Goal: Check status

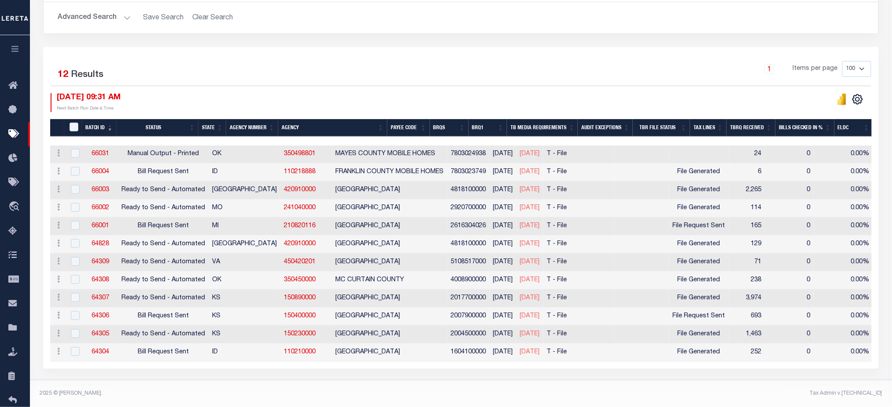
scroll to position [159, 0]
drag, startPoint x: 120, startPoint y: 186, endPoint x: 207, endPoint y: 183, distance: 87.2
click at [207, 183] on tr "ACTIONS Delete 66003 Ready to Send - Automated TX 420910000 GRAYSON COUNTY 4818…" at bounding box center [740, 191] width 1380 height 18
drag, startPoint x: 651, startPoint y: 186, endPoint x: 699, endPoint y: 188, distance: 48.0
click at [699, 188] on div "File Generated" at bounding box center [699, 191] width 52 height 10
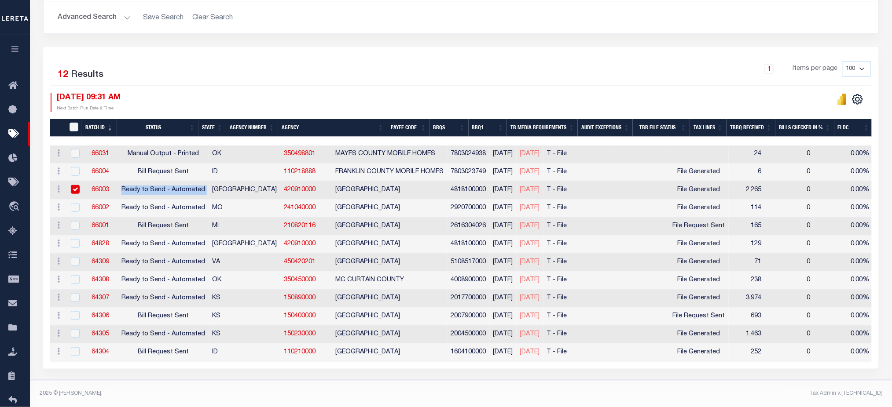
checkbox input "true"
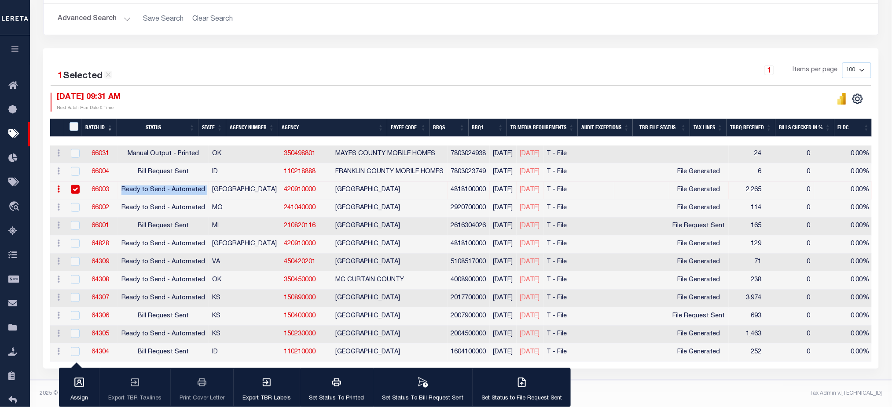
drag, startPoint x: 20, startPoint y: 55, endPoint x: 20, endPoint y: 69, distance: 14.5
click at [20, 55] on button "button" at bounding box center [15, 50] width 30 height 30
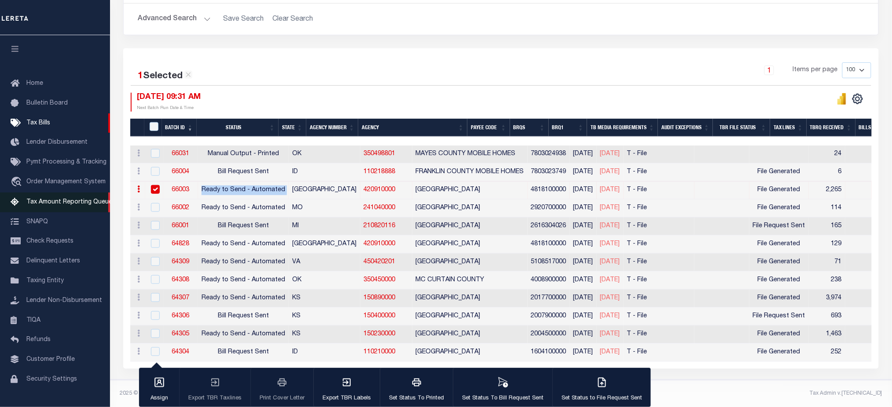
click at [55, 205] on span "Tax Amount Reporting Queue" at bounding box center [69, 202] width 86 height 6
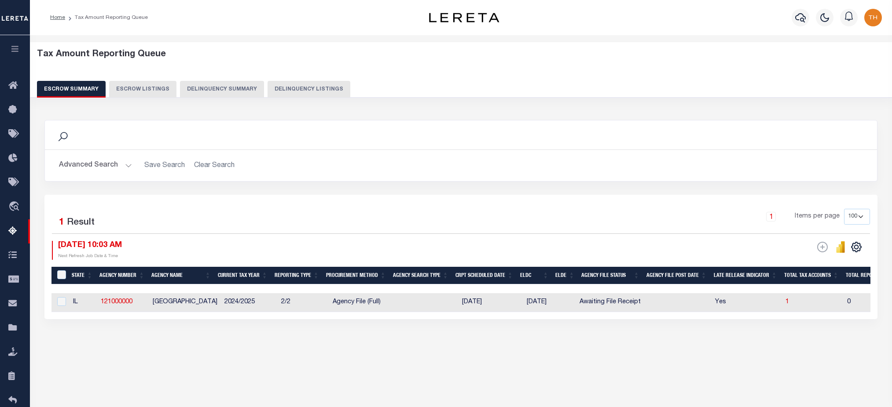
select select "100"
